Goal: Find contact information: Obtain details needed to contact an individual or organization

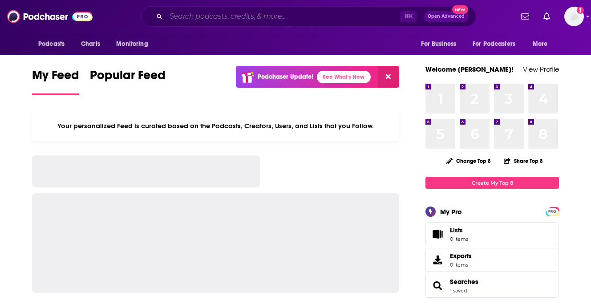
click at [200, 12] on input "Search podcasts, credits, & more..." at bounding box center [283, 16] width 234 height 14
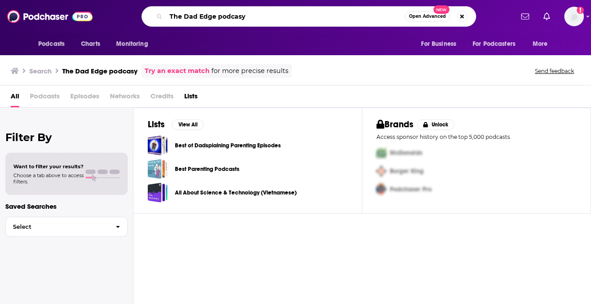
click at [249, 13] on input "The Dad Edge podcasy" at bounding box center [285, 16] width 239 height 14
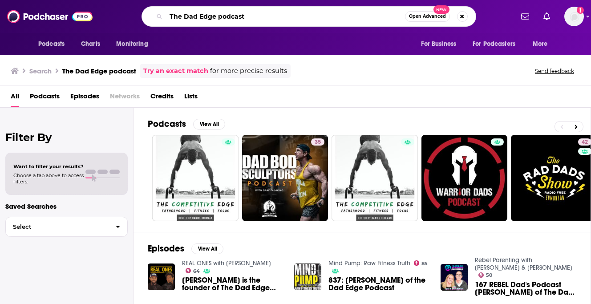
click at [230, 16] on input "The Dad Edge podcast" at bounding box center [285, 16] width 239 height 14
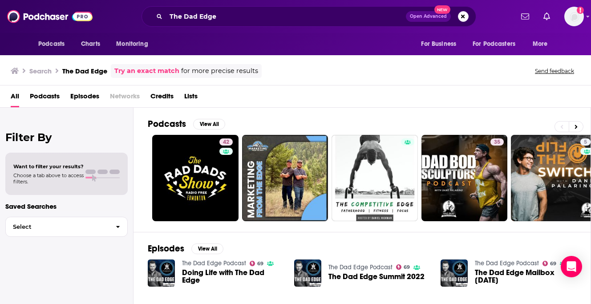
click at [217, 8] on div "The Dad Edge Open Advanced New" at bounding box center [309, 16] width 335 height 20
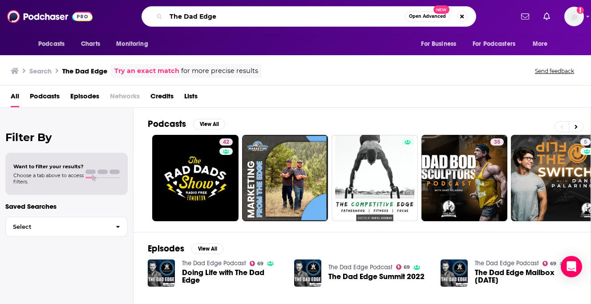
click at [217, 14] on input "The Dad Edge" at bounding box center [285, 16] width 239 height 14
type input "S"
type input "[PERSON_NAME]"
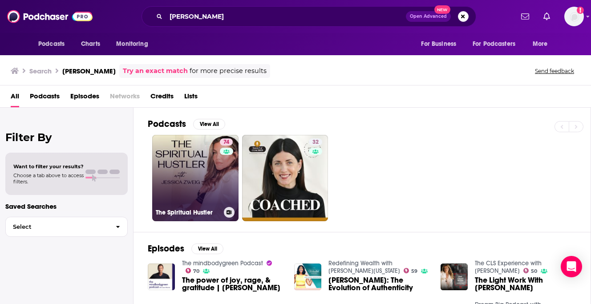
click at [181, 147] on link "74 The Spiritual Hustler" at bounding box center [195, 178] width 86 height 86
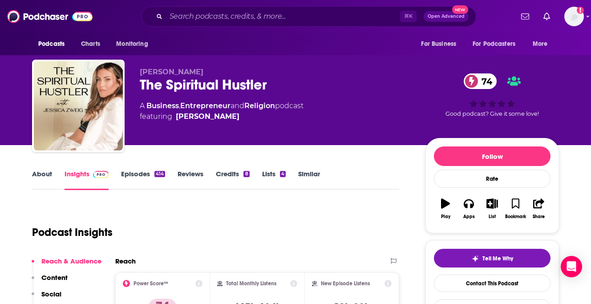
click at [175, 87] on div "The Spiritual Hustler 74" at bounding box center [276, 84] width 272 height 17
click at [175, 88] on div "The Spiritual Hustler 74" at bounding box center [276, 84] width 272 height 17
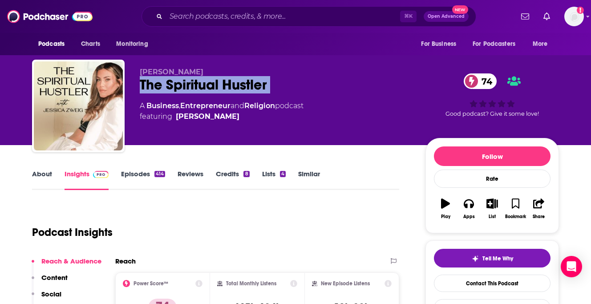
click at [175, 88] on div "The Spiritual Hustler 74" at bounding box center [276, 84] width 272 height 17
copy div "The Spiritual Hustler 74"
click at [39, 181] on link "About" at bounding box center [42, 180] width 20 height 20
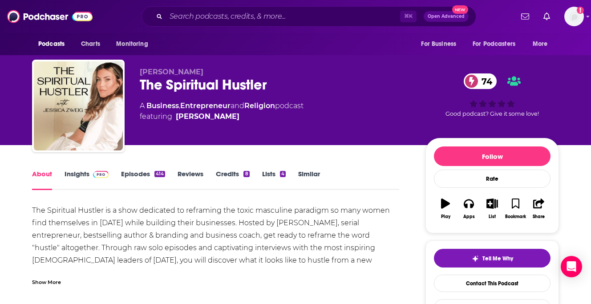
click at [78, 181] on link "Insights" at bounding box center [87, 180] width 44 height 20
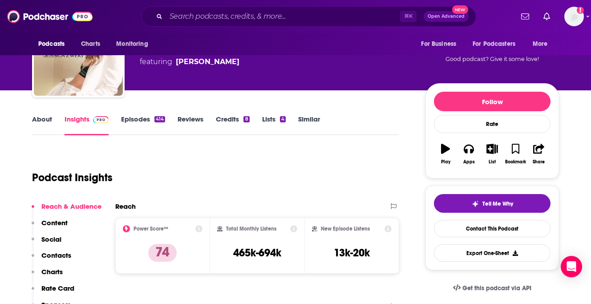
click at [64, 255] on p "Contacts" at bounding box center [56, 255] width 30 height 8
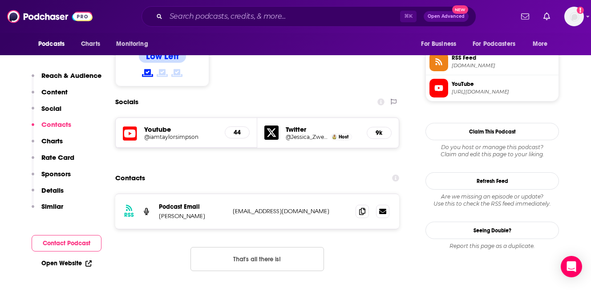
scroll to position [735, 0]
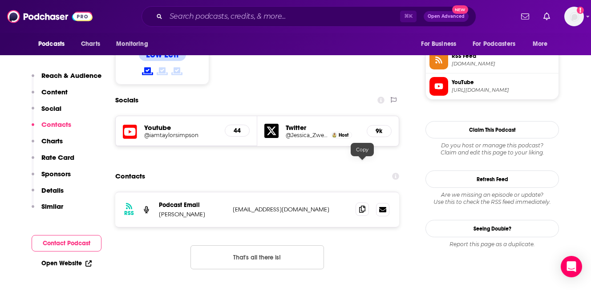
click at [362, 206] on icon at bounding box center [362, 209] width 6 height 7
